Goal: Check status: Check status

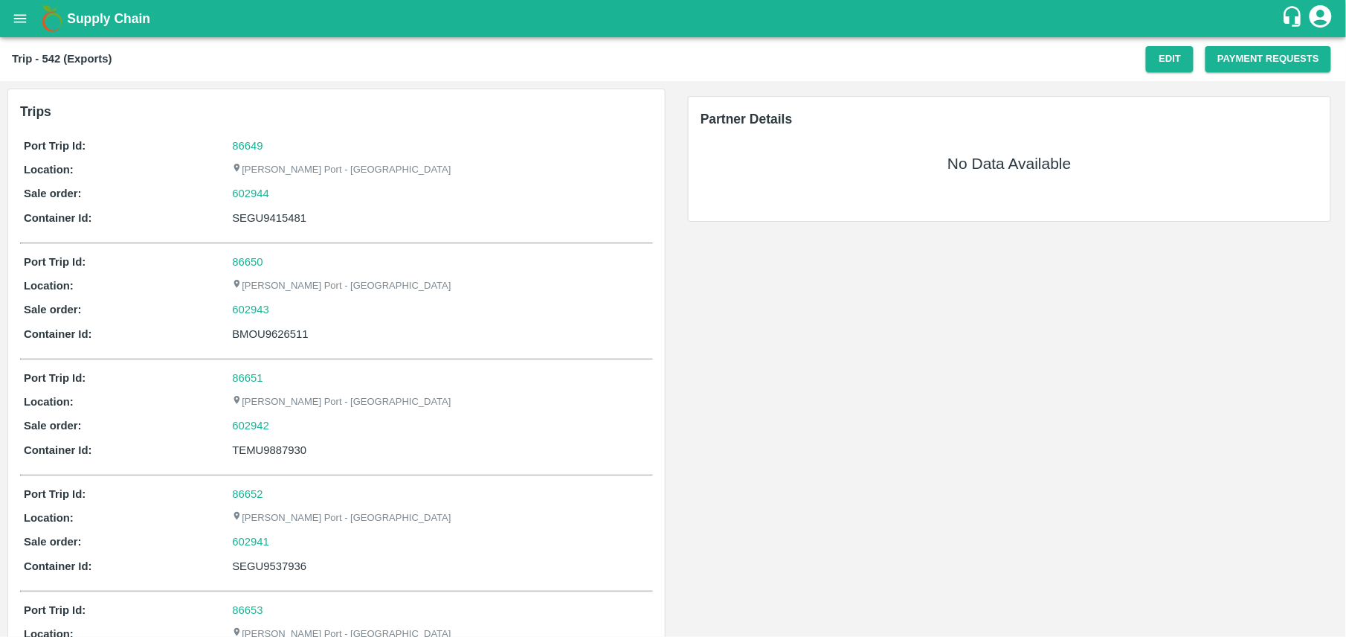
click at [486, 579] on div "Port Trip Id: 86652 Location: Jawaharlal Nehru Port - Nhava Sheva Sale order: 6…" at bounding box center [336, 533] width 633 height 103
